Goal: Information Seeking & Learning: Learn about a topic

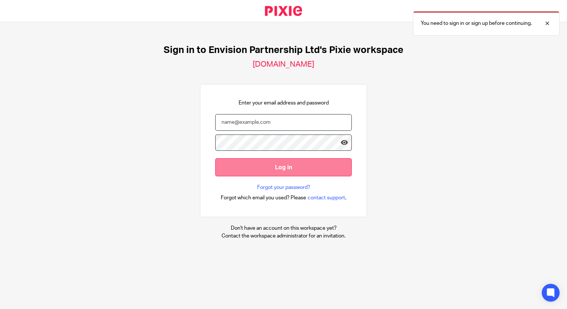
type input "[EMAIL_ADDRESS][DOMAIN_NAME]"
click at [244, 163] on input "Log in" at bounding box center [283, 167] width 137 height 18
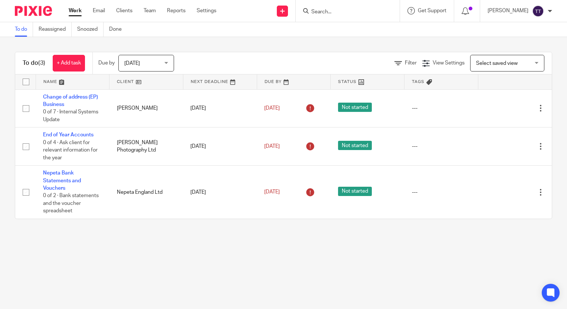
click at [347, 10] on input "Search" at bounding box center [344, 12] width 67 height 7
type input "natu"
click at [352, 27] on link at bounding box center [358, 28] width 99 height 11
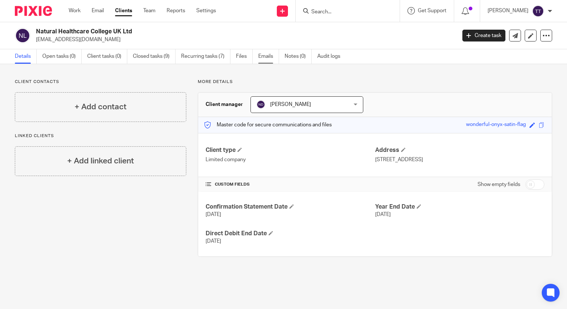
click at [266, 62] on link "Emails" at bounding box center [268, 56] width 21 height 14
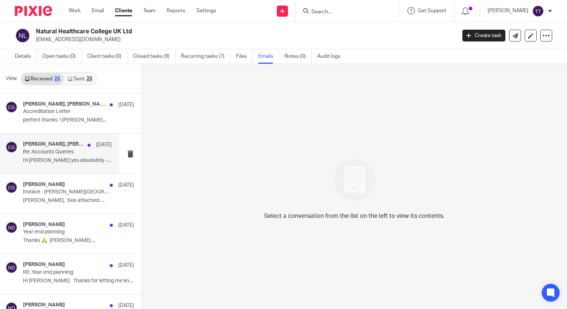
click at [40, 147] on h4 "[PERSON_NAME], [PERSON_NAME]" at bounding box center [53, 144] width 61 height 6
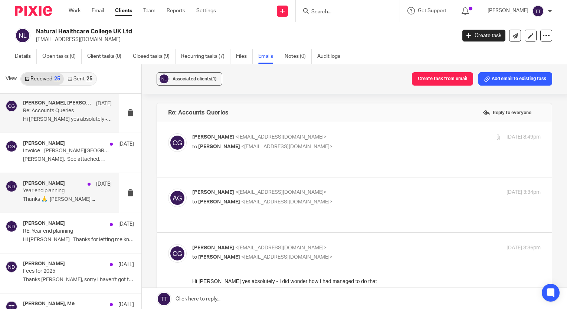
scroll to position [42, 0]
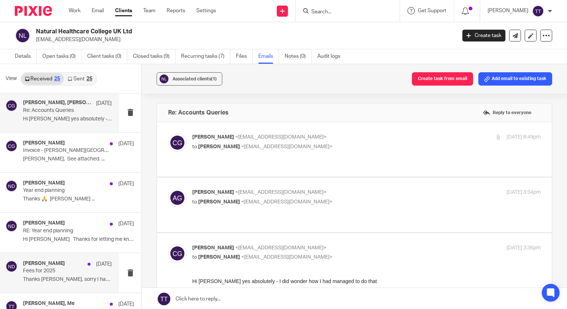
click at [71, 270] on p "Fees for 2025" at bounding box center [58, 271] width 71 height 6
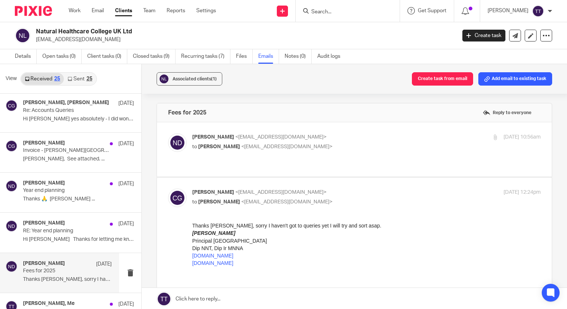
scroll to position [0, 0]
click at [233, 164] on label at bounding box center [354, 149] width 395 height 55
click at [168, 134] on input "checkbox" at bounding box center [168, 133] width 0 height 0
checkbox input "true"
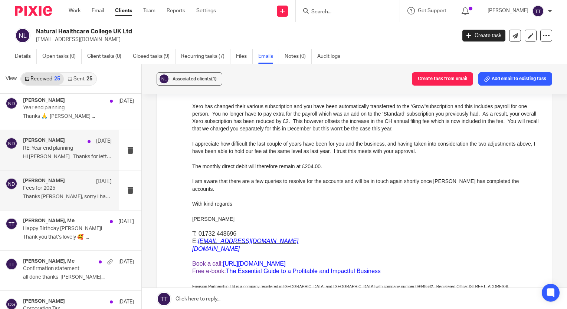
scroll to position [126, 0]
click at [52, 240] on div "Caroline Gilmartin, Me 10 Jan Happy Birthday Caroline! Thank you that’s lovely …" at bounding box center [78, 229] width 111 height 25
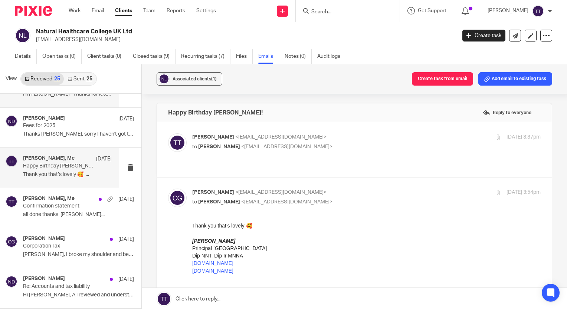
scroll to position [196, 0]
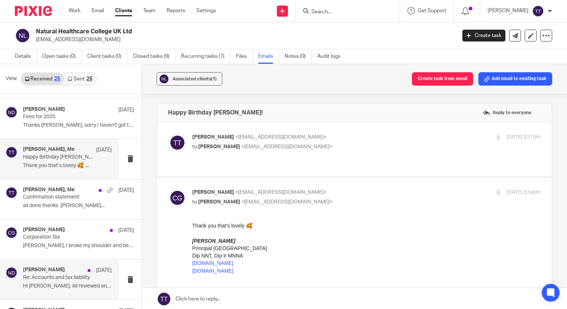
click at [102, 268] on p "14 Sep 2024" at bounding box center [104, 270] width 16 height 7
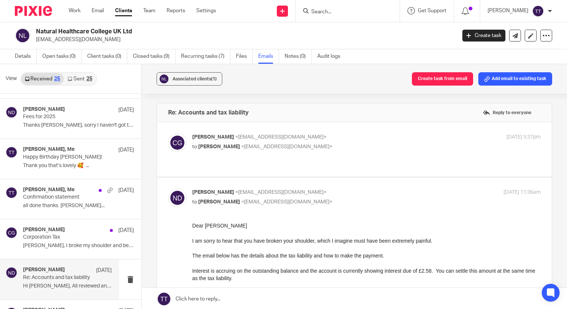
scroll to position [0, 0]
click at [277, 161] on label at bounding box center [354, 149] width 395 height 55
click at [168, 134] on input "checkbox" at bounding box center [168, 133] width 0 height 0
checkbox input "true"
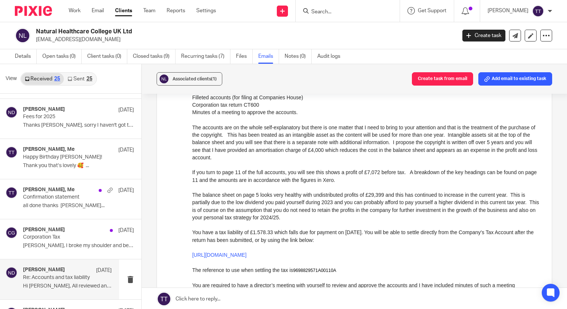
scroll to position [521, 0]
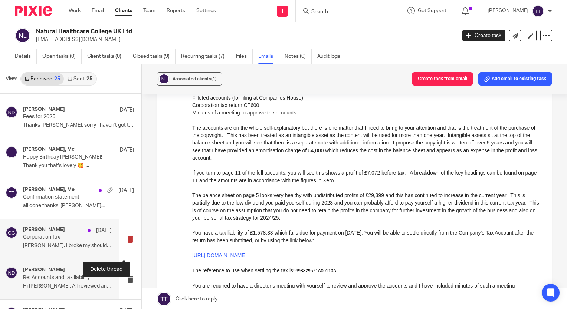
click at [119, 227] on button at bounding box center [130, 240] width 22 height 40
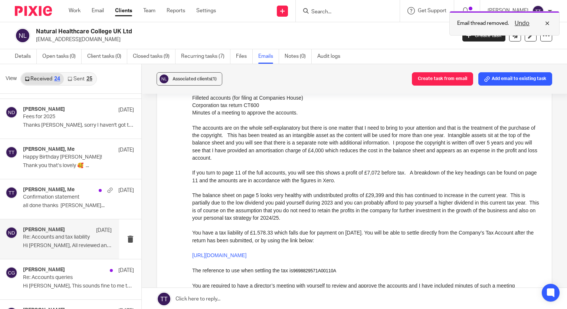
click at [525, 23] on button "Undo" at bounding box center [521, 23] width 19 height 9
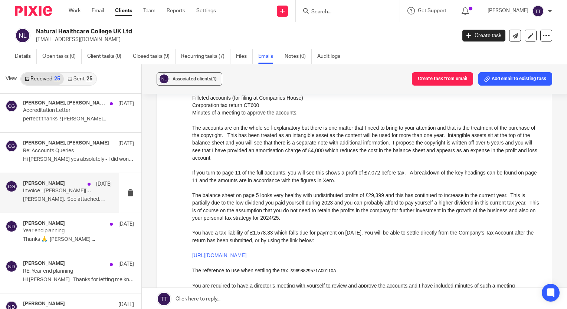
scroll to position [1, 0]
click at [79, 149] on p "Re: Accounts Queries" at bounding box center [67, 151] width 89 height 6
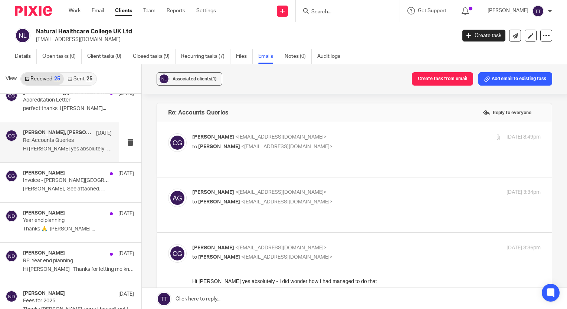
scroll to position [0, 0]
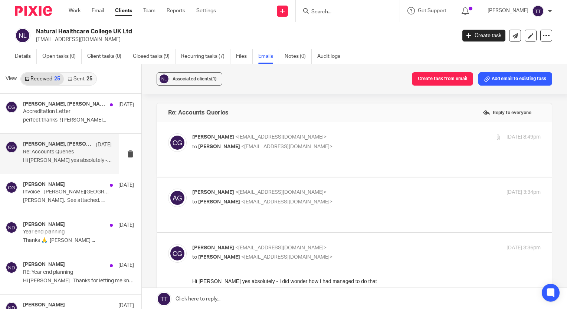
click at [79, 82] on link "Sent 25" at bounding box center [80, 79] width 32 height 12
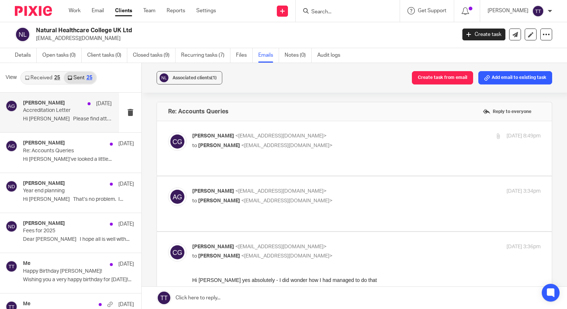
click at [73, 115] on div "Andrea Garner 19 Jun Accreditation Letter Hi Caroline Please find attached the.…" at bounding box center [67, 112] width 89 height 25
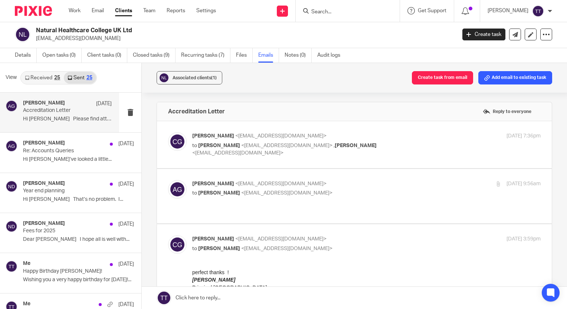
scroll to position [0, 0]
click at [83, 157] on p "Hi Caroline I’ve looked a little..." at bounding box center [67, 160] width 89 height 6
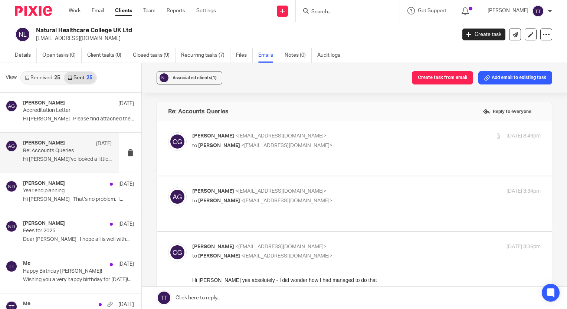
click at [209, 155] on div "Caroline Gilmartin <naturalhealthcarecollegeuk@gmail.com> to Andrea Garner <aga…" at bounding box center [354, 148] width 372 height 32
click at [210, 160] on label at bounding box center [354, 148] width 395 height 55
click at [168, 132] on input "checkbox" at bounding box center [168, 132] width 0 height 0
checkbox input "true"
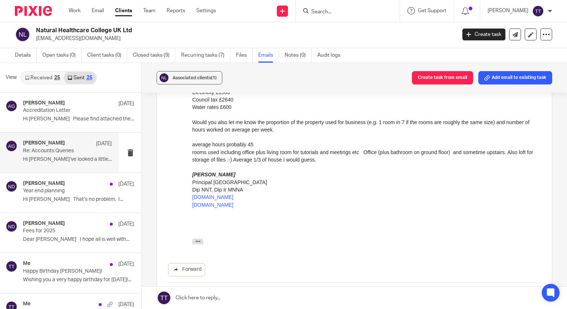
scroll to position [349, 0]
click at [320, 17] on div at bounding box center [348, 11] width 104 height 22
click at [317, 9] on input "Search" at bounding box center [344, 12] width 67 height 7
type input "b"
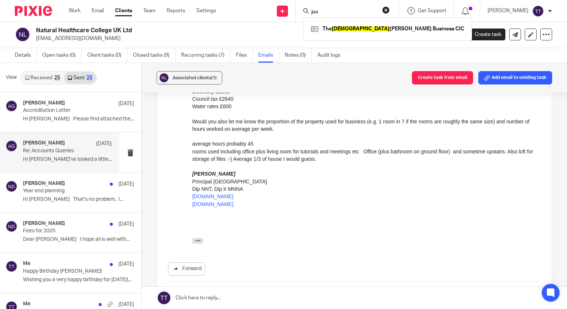
type input "jus"
click at [327, 22] on div "The Jus tice Business CIC" at bounding box center [387, 28] width 169 height 23
click at [329, 26] on link at bounding box center [387, 28] width 157 height 11
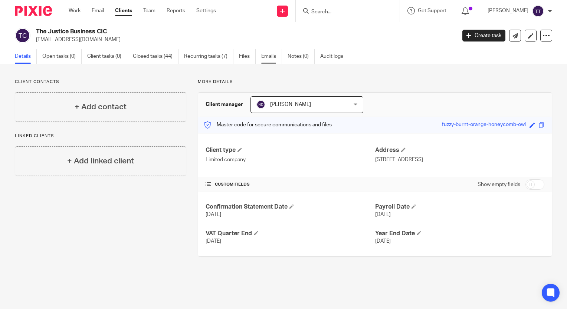
click at [271, 53] on link "Emails" at bounding box center [271, 56] width 21 height 14
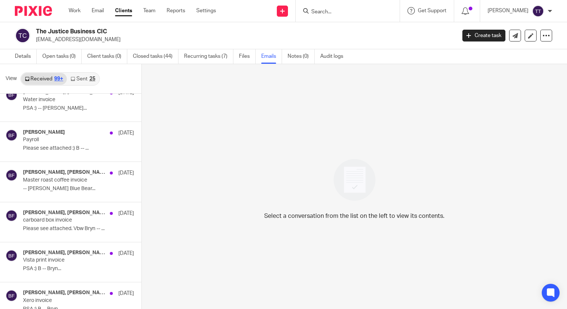
scroll to position [3738, 0]
